Goal: Task Accomplishment & Management: Complete application form

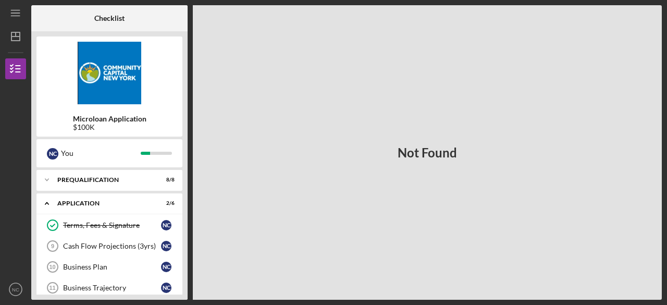
scroll to position [280, 0]
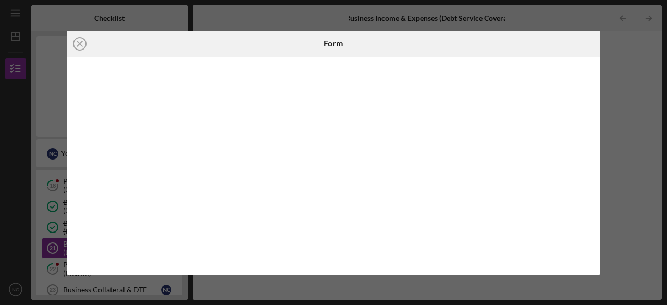
scroll to position [300, 0]
click at [76, 43] on icon "Icon/Close" at bounding box center [80, 44] width 26 height 26
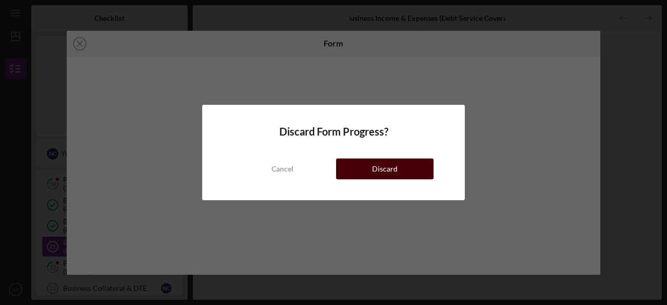
click at [371, 168] on button "Discard" at bounding box center [384, 168] width 97 height 21
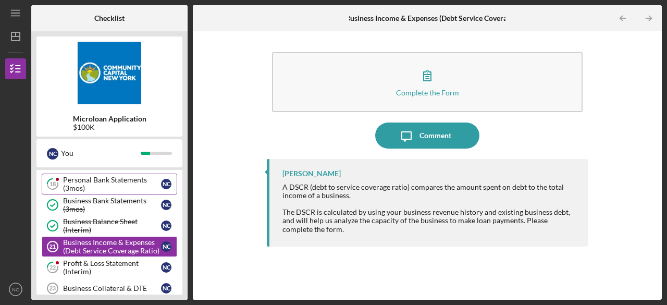
click at [126, 176] on div "Personal Bank Statements (3mos)" at bounding box center [112, 184] width 98 height 17
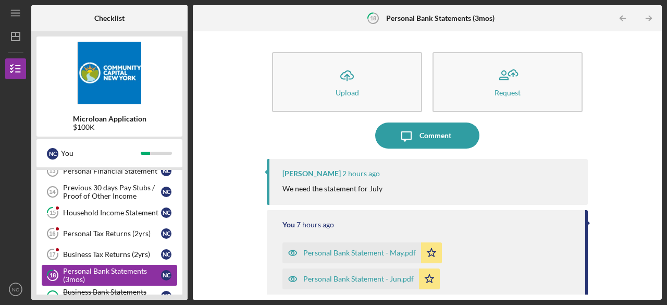
scroll to position [229, 0]
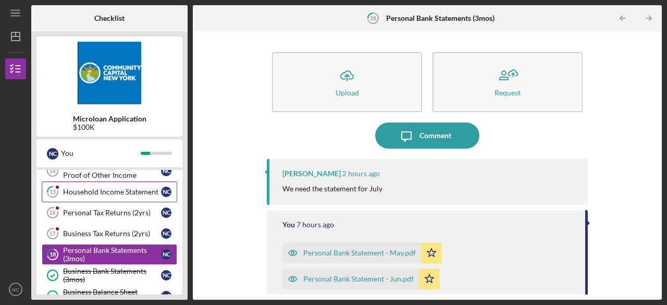
click at [114, 188] on div "Household Income Statement" at bounding box center [112, 192] width 98 height 8
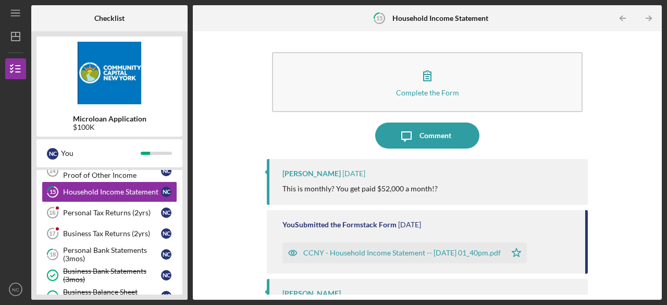
click at [386, 253] on div "CCNY - Household Income Statement -- 2025-08-20 01_40pm.pdf" at bounding box center [401, 253] width 197 height 8
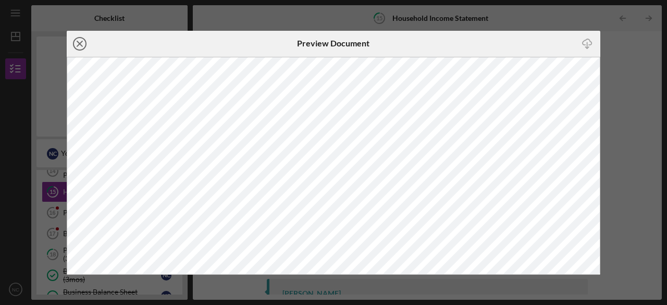
click at [75, 41] on icon "Icon/Close" at bounding box center [80, 44] width 26 height 26
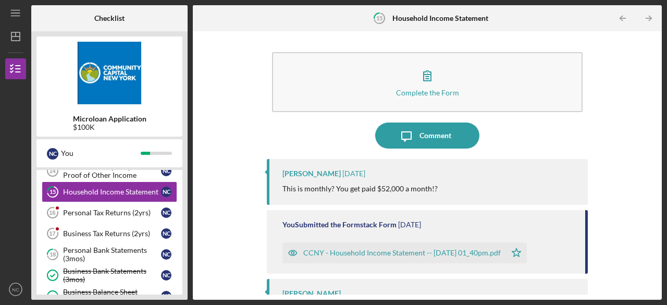
click at [501, 253] on div "CCNY - Household Income Statement -- 2025-08-20 01_40pm.pdf" at bounding box center [401, 253] width 197 height 8
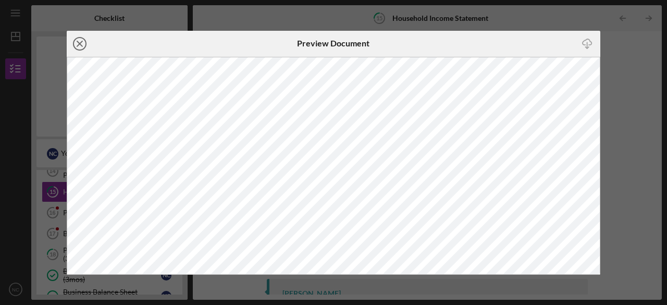
click at [80, 44] on line at bounding box center [79, 43] width 5 height 5
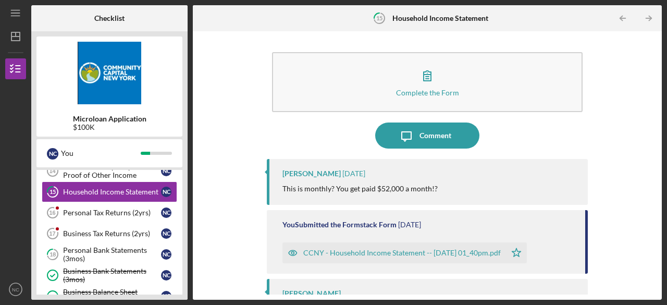
scroll to position [89, 0]
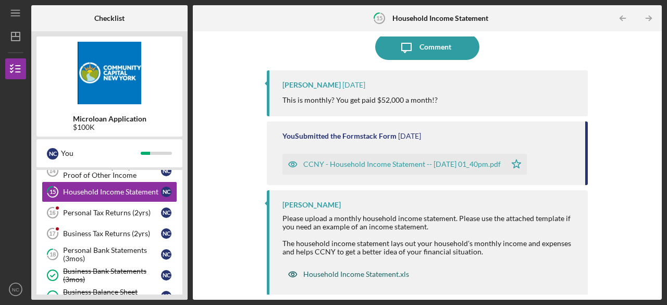
click at [352, 271] on div "Household Income Statement.xls" at bounding box center [356, 274] width 106 height 8
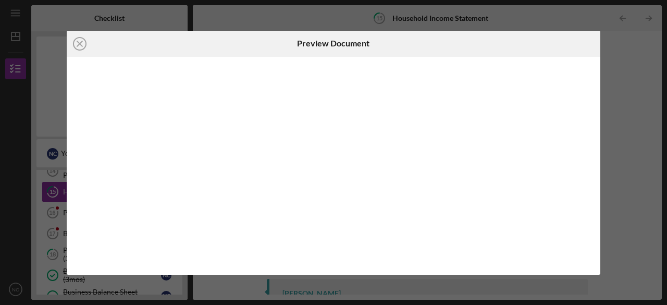
scroll to position [89, 0]
click at [81, 46] on icon "Icon/Close" at bounding box center [80, 44] width 26 height 26
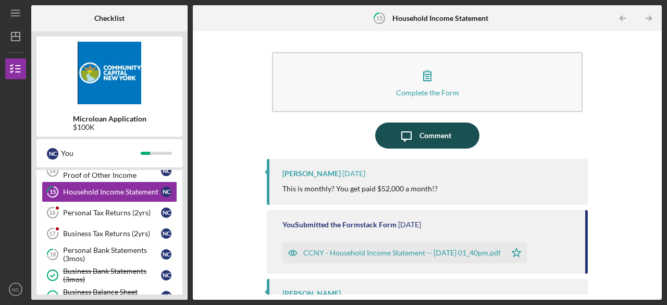
click at [428, 133] on div "Comment" at bounding box center [435, 135] width 32 height 26
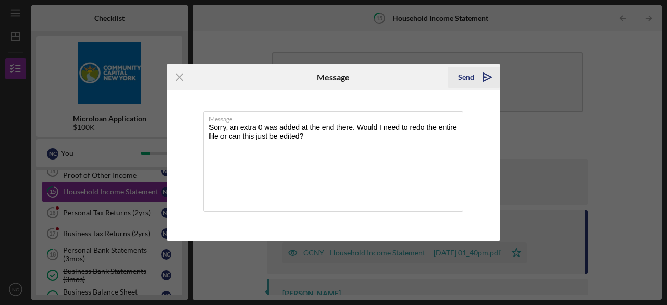
type textarea "Sorry, an extra 0 was added at the end there. Would I need to redo the entire f…"
click at [469, 78] on div "Send" at bounding box center [466, 77] width 16 height 21
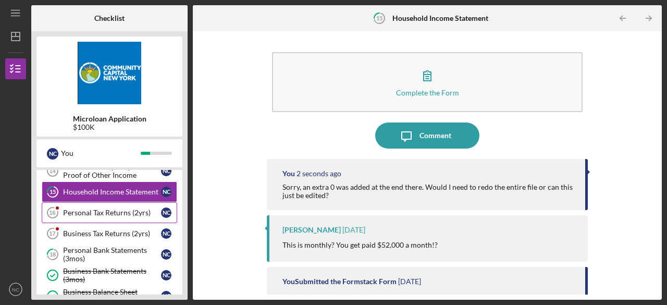
click at [102, 209] on div "Personal Tax Returns (2yrs)" at bounding box center [112, 212] width 98 height 8
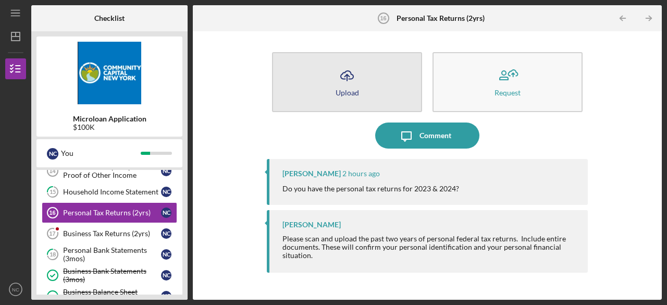
click at [356, 93] on div "Upload" at bounding box center [347, 93] width 23 height 8
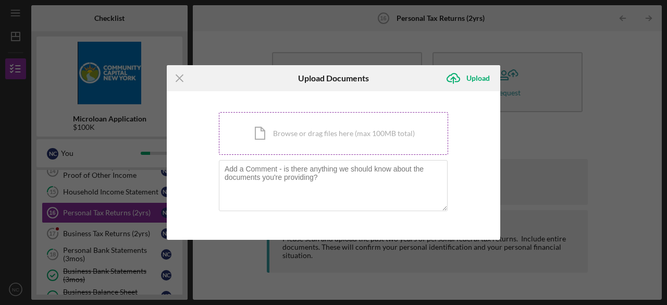
click at [312, 129] on div "Icon/Document Browse or drag files here (max 100MB total) Tap to choose files o…" at bounding box center [333, 133] width 229 height 43
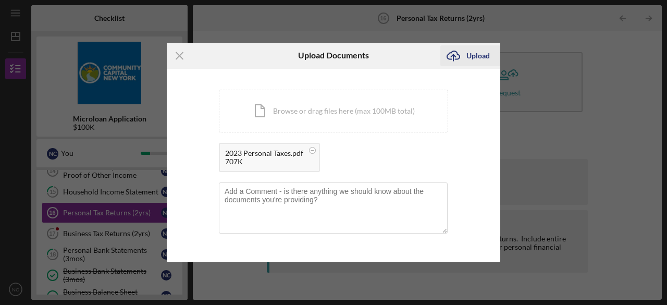
click at [478, 53] on div "Upload" at bounding box center [477, 55] width 23 height 21
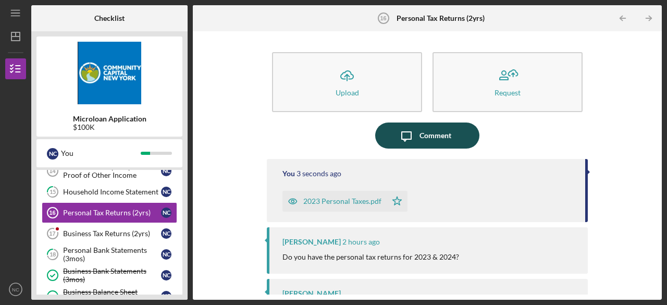
click at [424, 134] on div "Comment" at bounding box center [435, 135] width 32 height 26
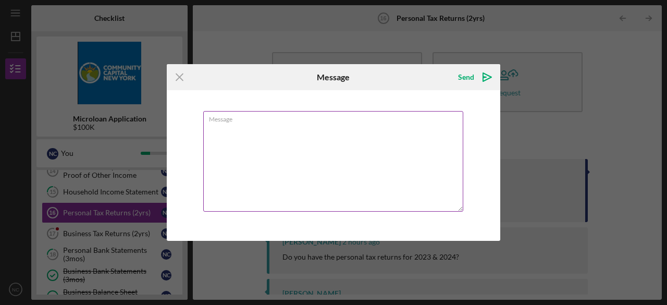
type textarea "W"
click at [223, 122] on label "Message" at bounding box center [336, 116] width 254 height 11
click at [223, 122] on textarea "2025 taxes should be ready hopefully" at bounding box center [333, 161] width 260 height 101
click at [224, 123] on label "Message" at bounding box center [336, 116] width 254 height 11
click at [224, 123] on textarea "2025 taxes should be ready hopefully" at bounding box center [333, 161] width 260 height 101
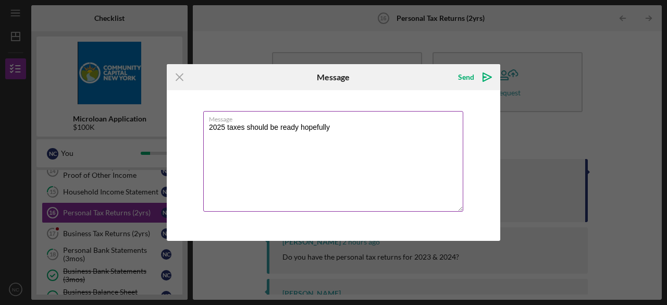
click at [223, 126] on textarea "2025 taxes should be ready hopefully" at bounding box center [333, 161] width 260 height 101
click at [345, 131] on textarea "2024 taxes should be ready hopefully" at bounding box center [333, 161] width 260 height 101
type textarea "2024 taxes should be ready hopefully before Tuesday."
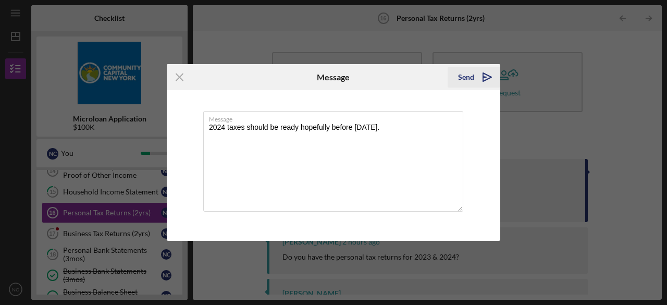
click at [487, 80] on icon "Icon/icon-invite-send" at bounding box center [487, 77] width 26 height 26
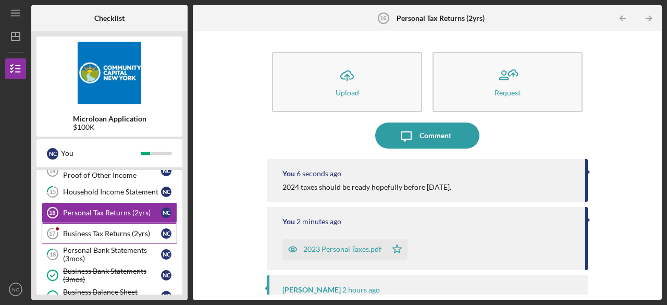
click at [99, 229] on div "Business Tax Returns (2yrs)" at bounding box center [112, 233] width 98 height 8
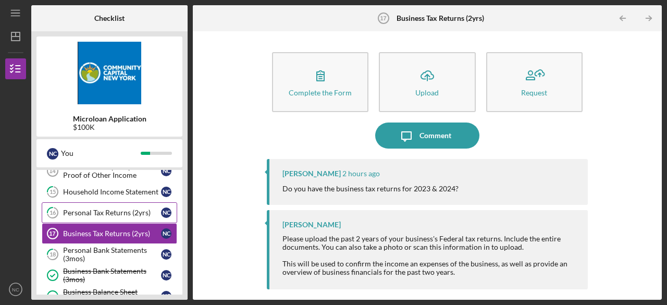
click at [101, 208] on div "Personal Tax Returns (2yrs)" at bounding box center [112, 212] width 98 height 8
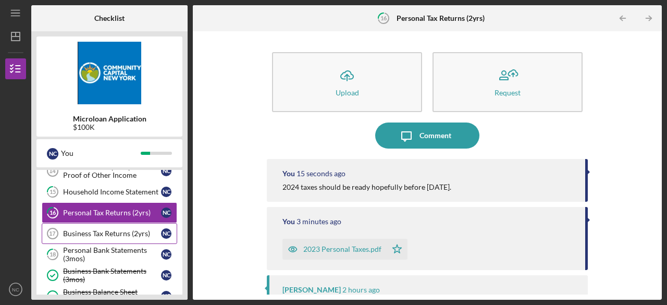
click at [119, 236] on link "Business Tax Returns (2yrs) 17 Business Tax Returns (2yrs) N C" at bounding box center [109, 233] width 135 height 21
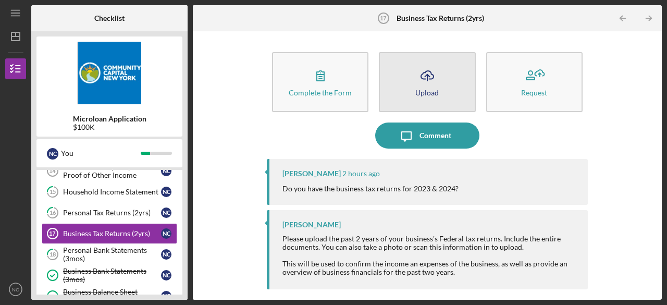
click at [412, 85] on button "Icon/Upload Upload" at bounding box center [427, 82] width 96 height 60
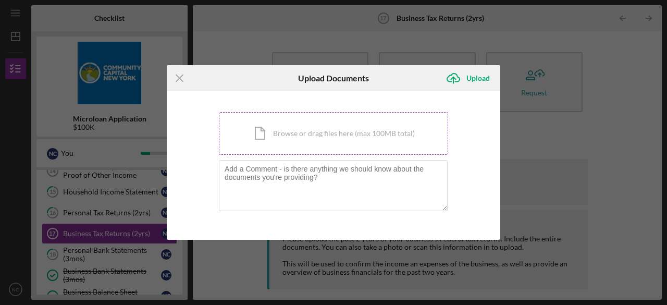
click at [344, 135] on div "Icon/Document Browse or drag files here (max 100MB total) Tap to choose files o…" at bounding box center [333, 133] width 229 height 43
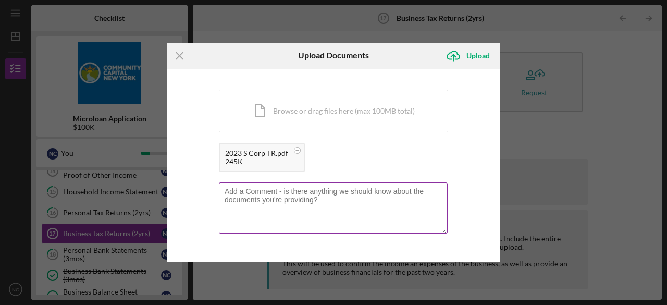
click at [283, 195] on textarea at bounding box center [333, 207] width 229 height 51
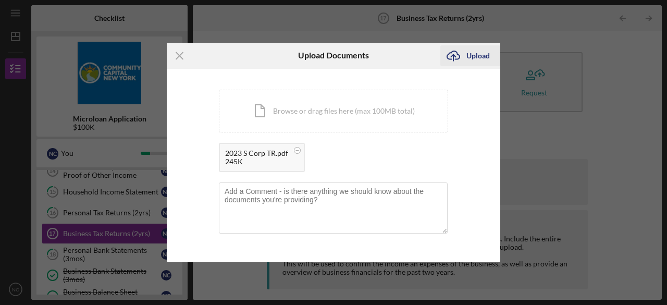
click at [471, 56] on div "Upload" at bounding box center [477, 55] width 23 height 21
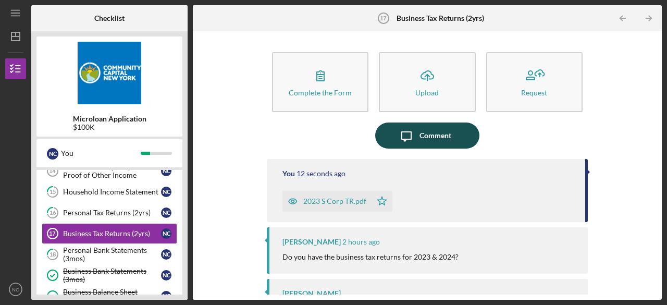
click at [419, 140] on div "Comment" at bounding box center [435, 135] width 32 height 26
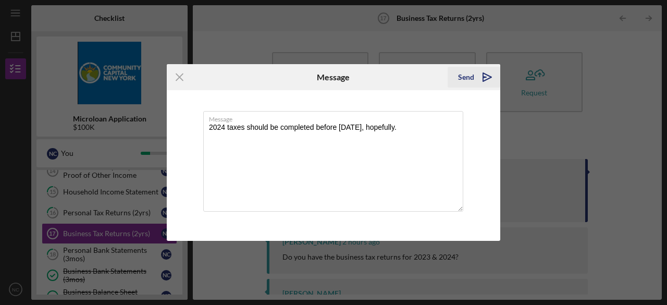
type textarea "2024 taxes should be completed before Tuesday, hopefully."
click at [472, 82] on div "Send" at bounding box center [466, 77] width 16 height 21
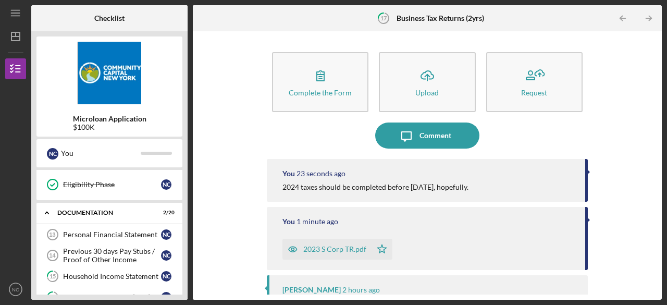
scroll to position [218, 0]
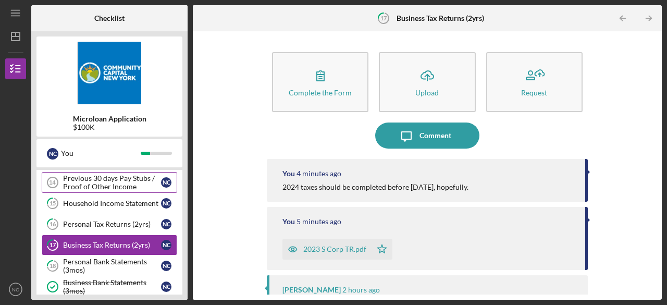
click at [113, 183] on div "Previous 30 days Pay Stubs / Proof of Other Income" at bounding box center [112, 182] width 98 height 17
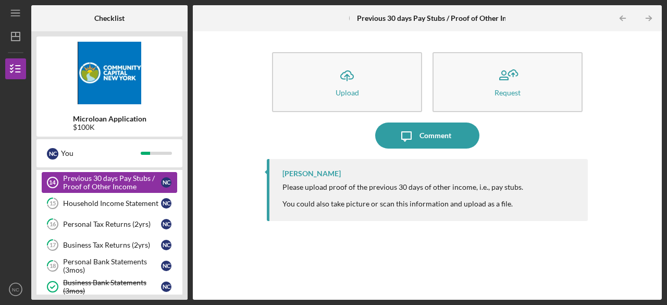
click at [98, 180] on div "Previous 30 days Pay Stubs / Proof of Other Income" at bounding box center [112, 182] width 98 height 17
